Goal: Communication & Community: Answer question/provide support

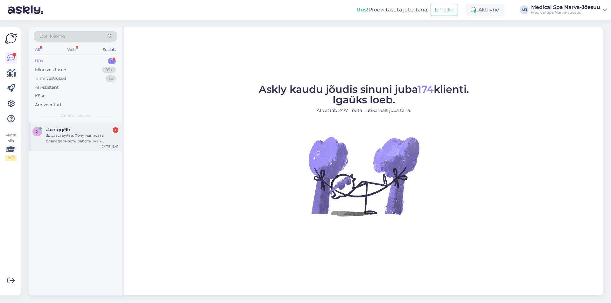
click at [83, 135] on div "Здравствуйте. Хочу написать благодарность работникам санатория. Где я могу это …" at bounding box center [82, 138] width 73 height 11
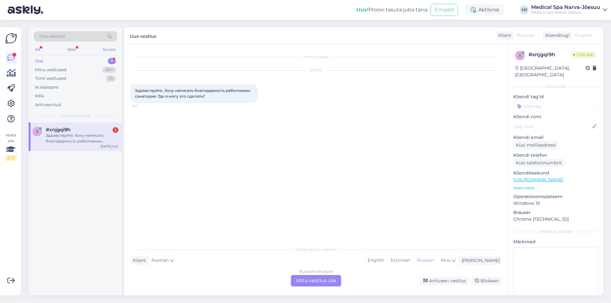
click at [322, 283] on div "Russian to Russian Võta vestlus üle" at bounding box center [316, 280] width 50 height 11
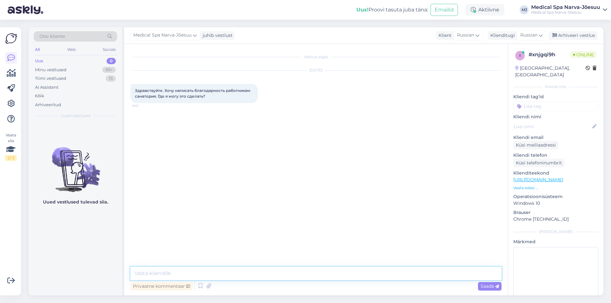
click at [187, 275] on textarea at bounding box center [315, 273] width 371 height 13
paste textarea "Добрый день! Будем рады, если вы отправите вашу благодарность на наш электронны…"
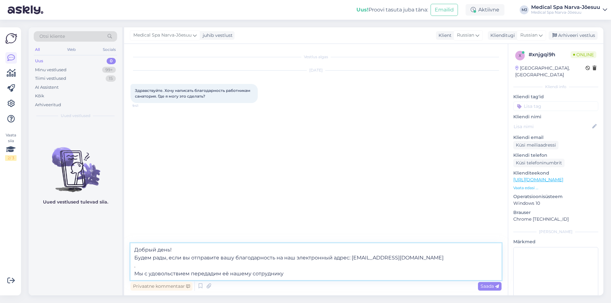
click at [166, 266] on textarea "Добрый день! Будем рады, если вы отправите вашу благодарность на наш электронны…" at bounding box center [315, 261] width 371 height 37
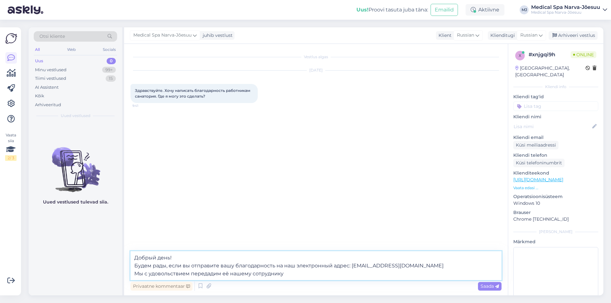
click at [184, 266] on textarea "Добрый день! Будем рады, если вы отправите вашу благодарность на наш электронны…" at bounding box center [315, 265] width 371 height 29
click at [223, 267] on textarea "Добрый день! Будем рады, если Вы отправите вашу благодарность на наш электронны…" at bounding box center [315, 265] width 371 height 29
click at [249, 274] on textarea "Добрый день! Будем рады, если Вы отправите Вашу благодарность на наш электронны…" at bounding box center [315, 265] width 371 height 29
click at [250, 274] on textarea "Добрый день! Будем рады, если Вы отправите Вашу благодарность на наш электронны…" at bounding box center [315, 265] width 371 height 29
click at [281, 274] on textarea "Добрый день! Будем рады, если Вы отправите Вашу благодарность на наш электронны…" at bounding box center [315, 265] width 371 height 29
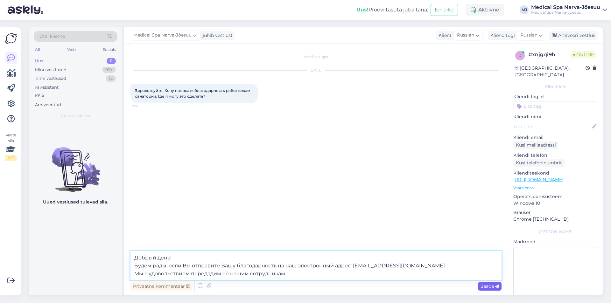
type textarea "Добрый день! Будем рады, если Вы отправите Вашу благодарность на наш электронны…"
click at [488, 285] on span "Saada" at bounding box center [489, 286] width 18 height 6
